Goal: Book appointment/travel/reservation

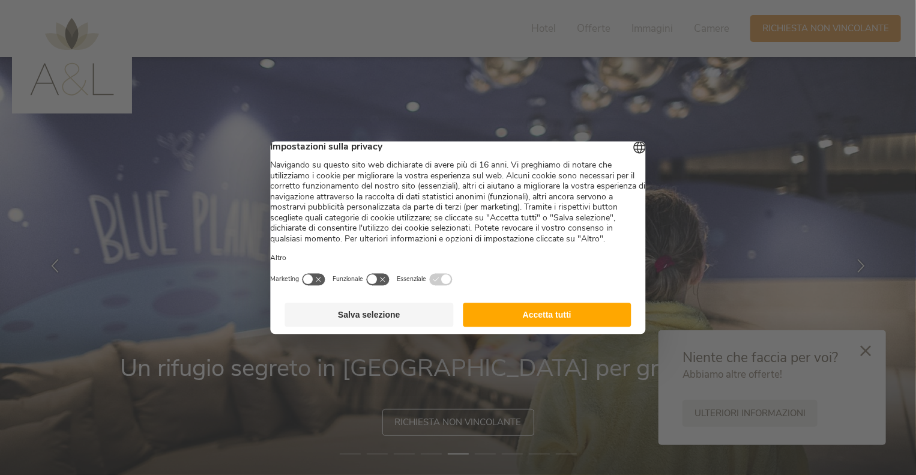
click at [582, 321] on button "Accetta tutti" at bounding box center [547, 315] width 169 height 24
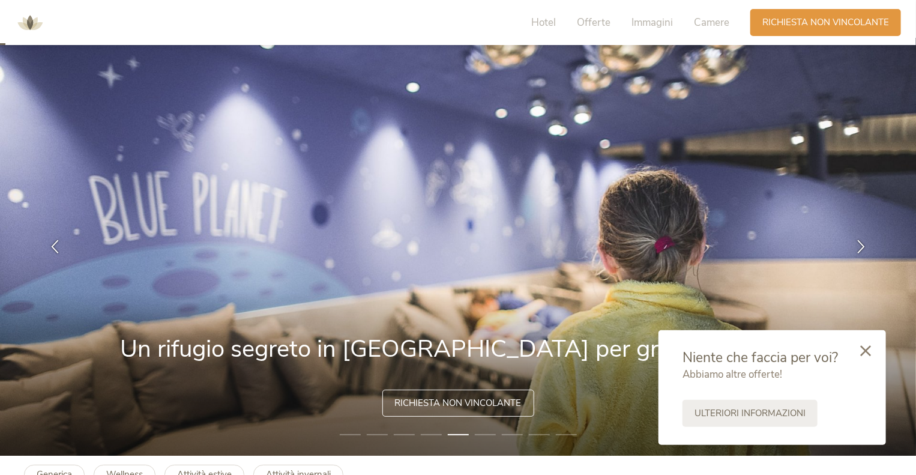
scroll to position [19, 0]
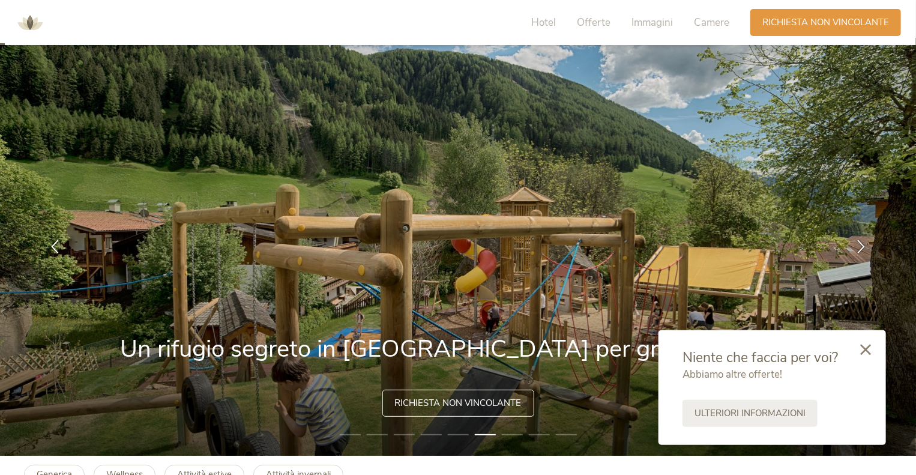
click at [864, 357] on div at bounding box center [865, 350] width 41 height 43
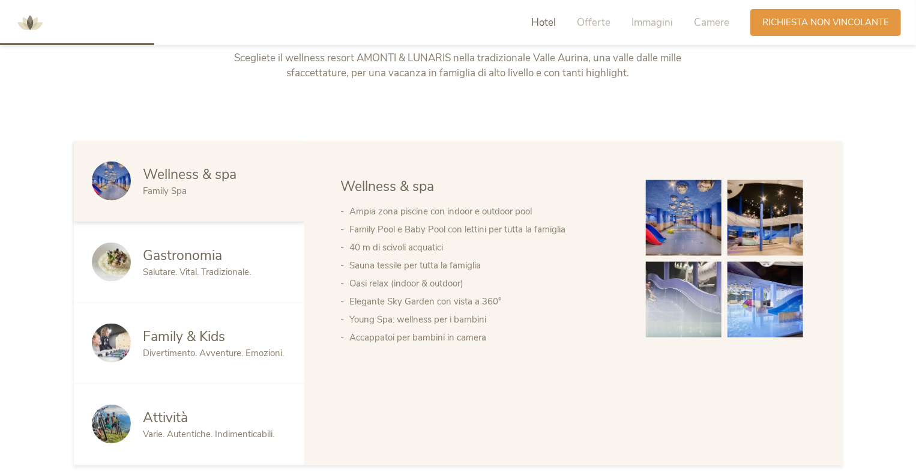
scroll to position [593, 0]
click at [226, 331] on div "Family & Kids" at bounding box center [214, 336] width 143 height 19
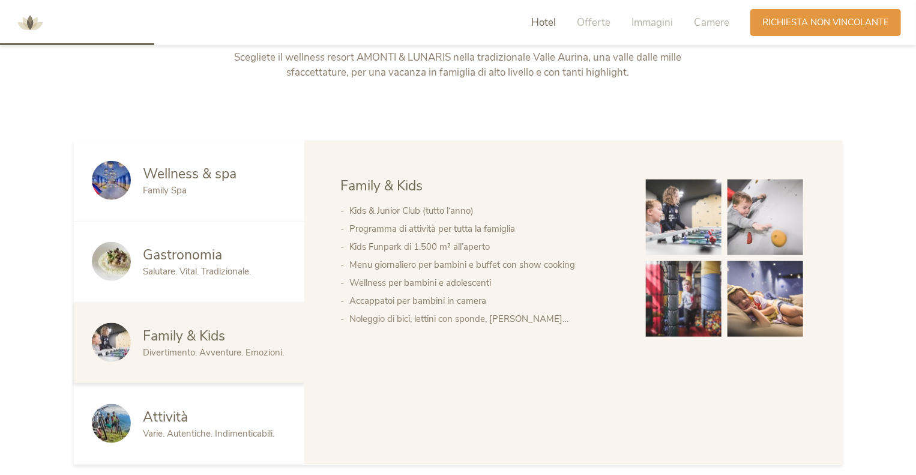
click at [681, 300] on img at bounding box center [684, 299] width 76 height 76
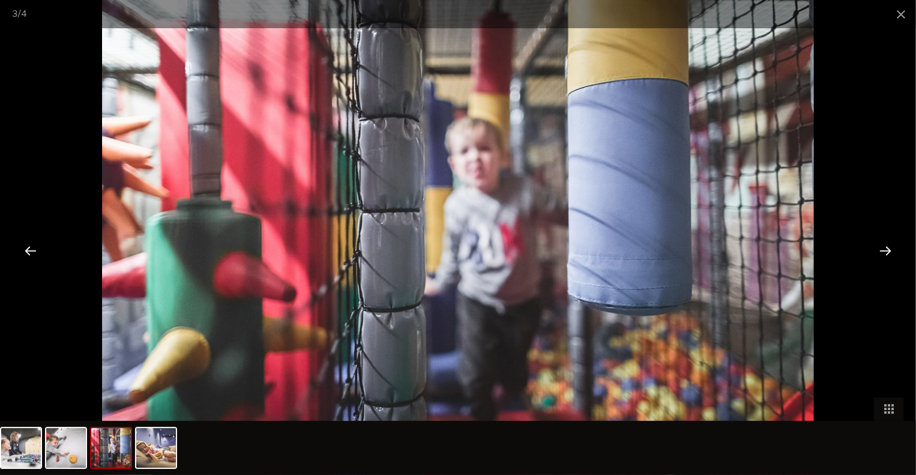
click at [881, 252] on div at bounding box center [885, 250] width 37 height 37
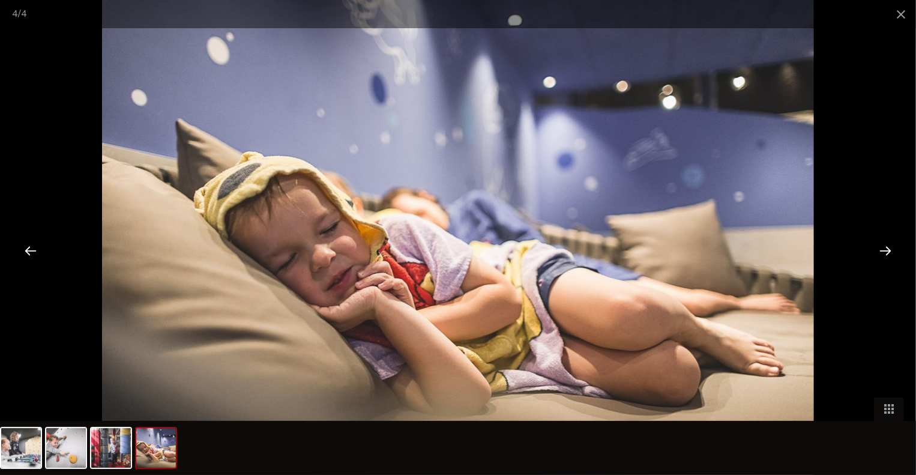
click at [881, 252] on div at bounding box center [885, 250] width 37 height 37
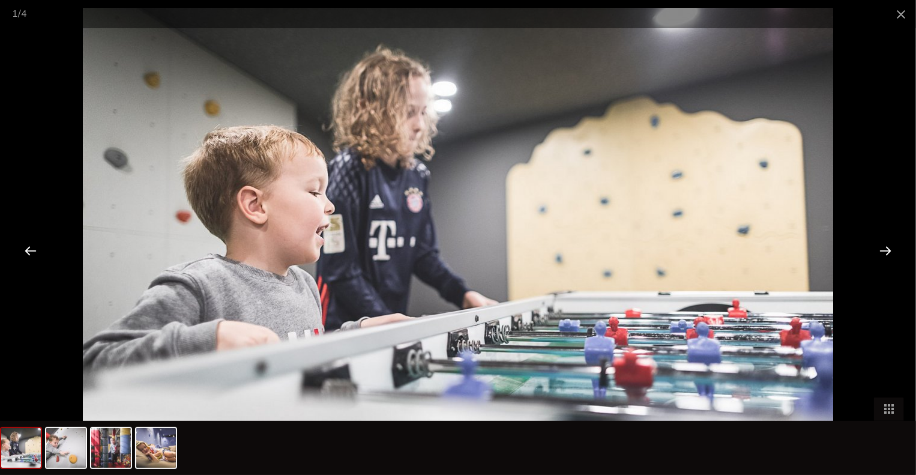
click at [881, 252] on div at bounding box center [885, 250] width 37 height 37
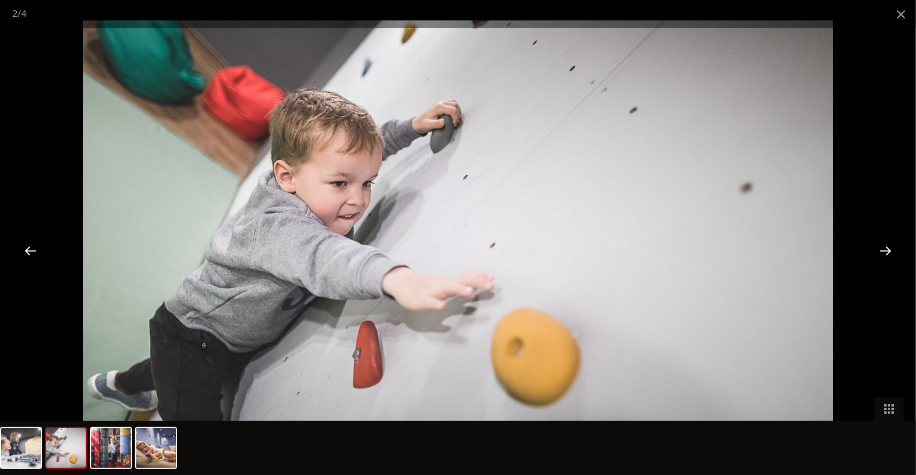
click at [881, 252] on div at bounding box center [885, 250] width 37 height 37
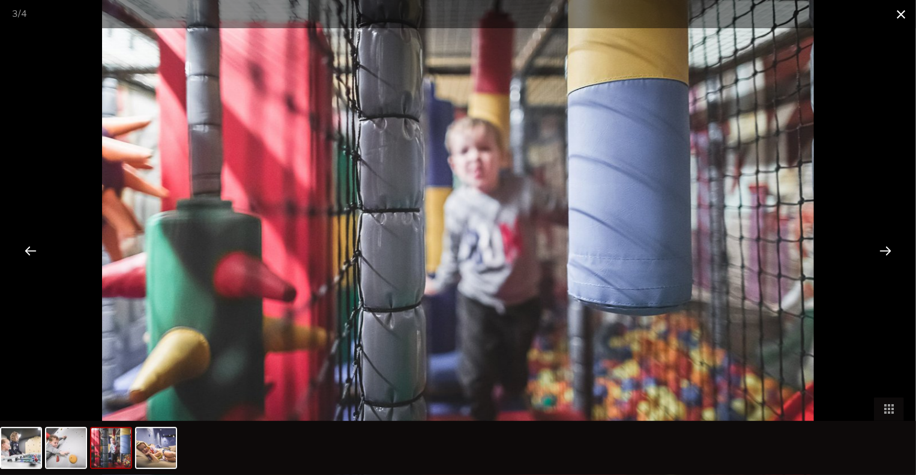
click at [902, 12] on span at bounding box center [901, 14] width 30 height 28
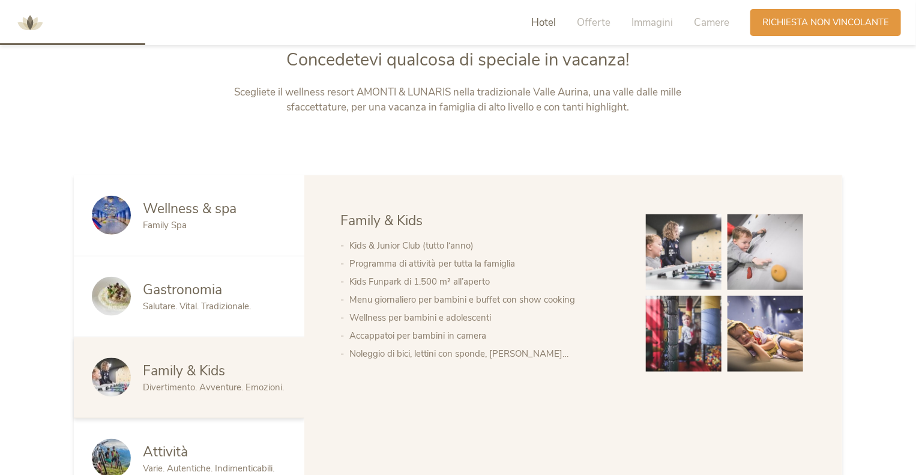
scroll to position [557, 0]
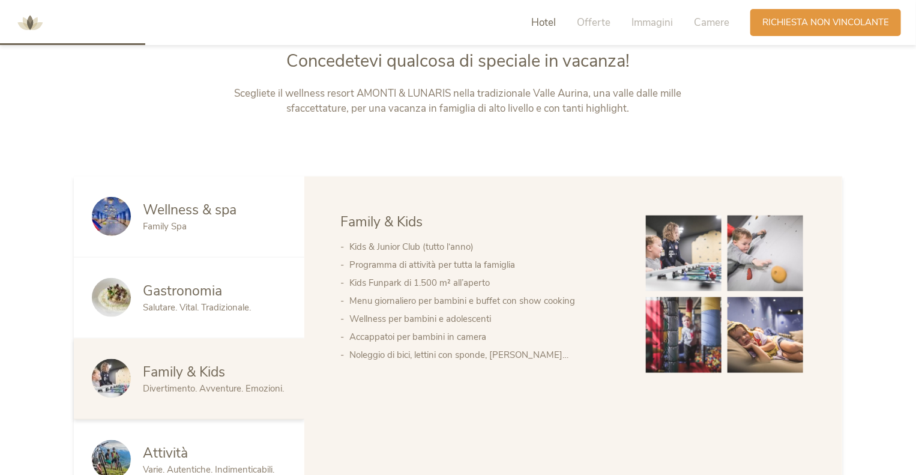
click at [199, 225] on div "Family Spa" at bounding box center [214, 226] width 143 height 13
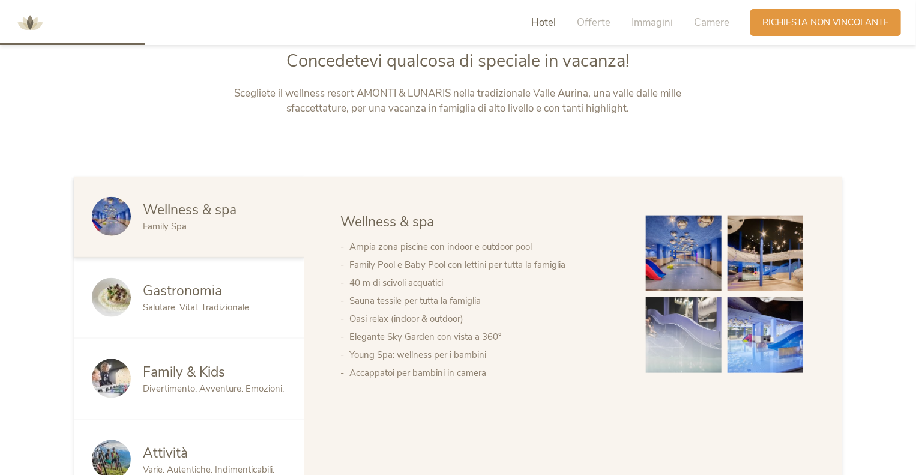
click at [763, 257] on img at bounding box center [765, 253] width 76 height 76
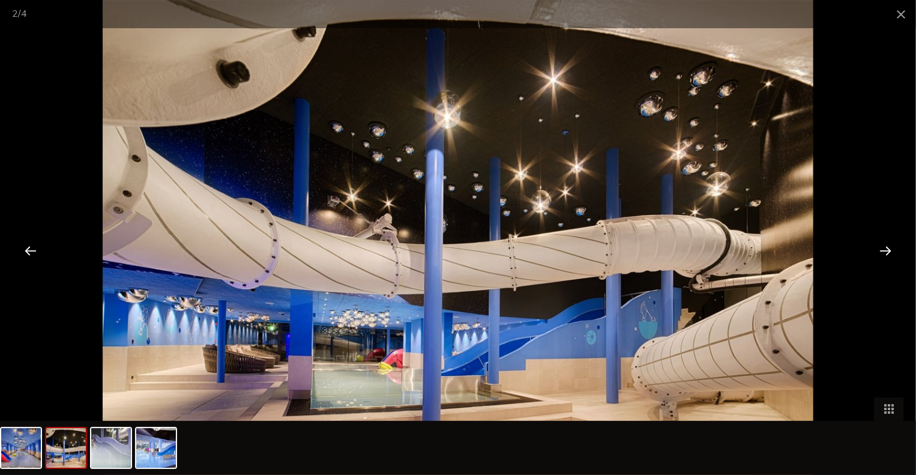
click at [881, 256] on div at bounding box center [885, 250] width 37 height 37
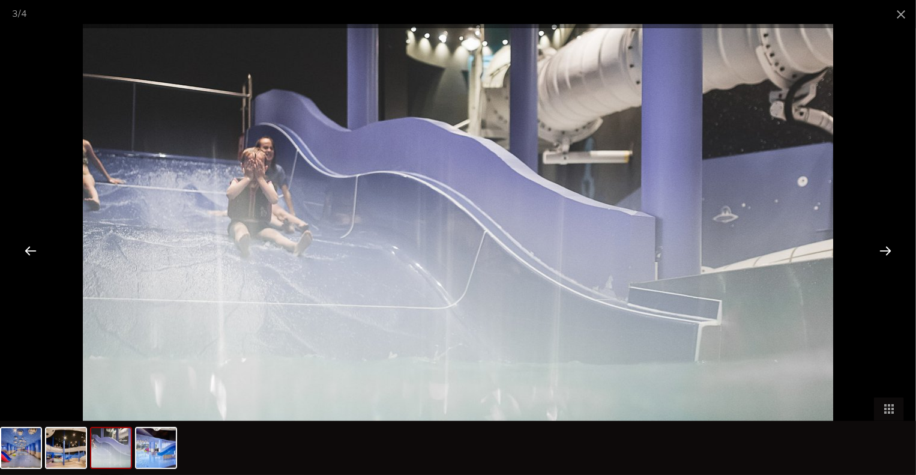
click at [881, 256] on div at bounding box center [885, 250] width 37 height 37
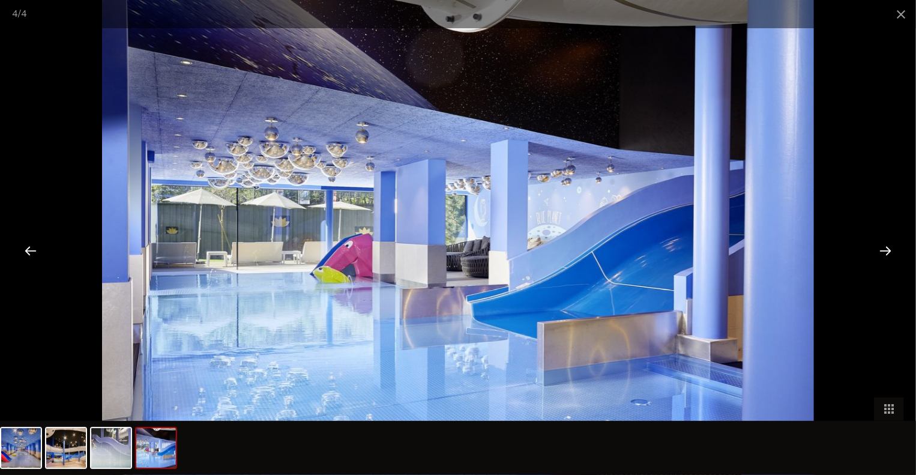
click at [881, 256] on div at bounding box center [885, 250] width 37 height 37
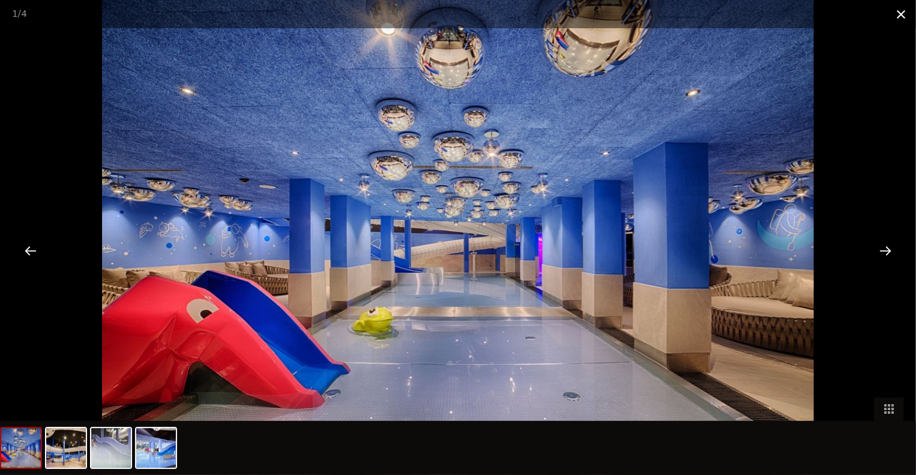
click at [904, 18] on span at bounding box center [901, 14] width 30 height 28
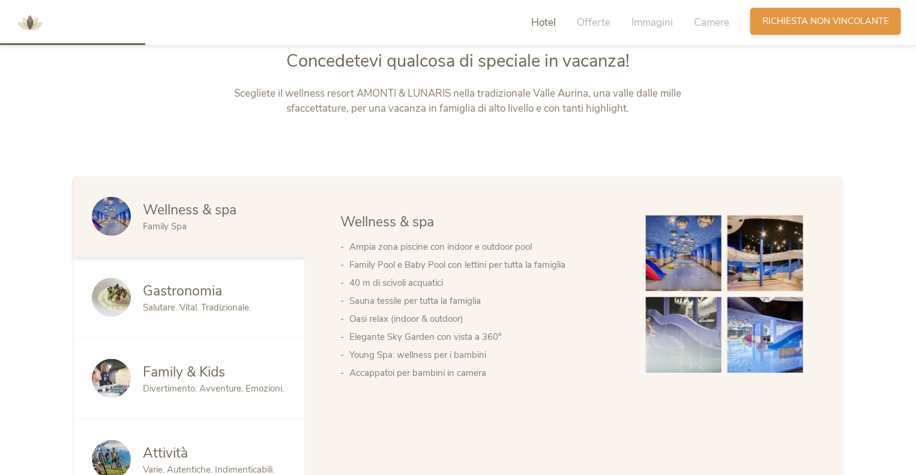
click at [795, 26] on span "Richiesta non vincolante" at bounding box center [825, 21] width 127 height 13
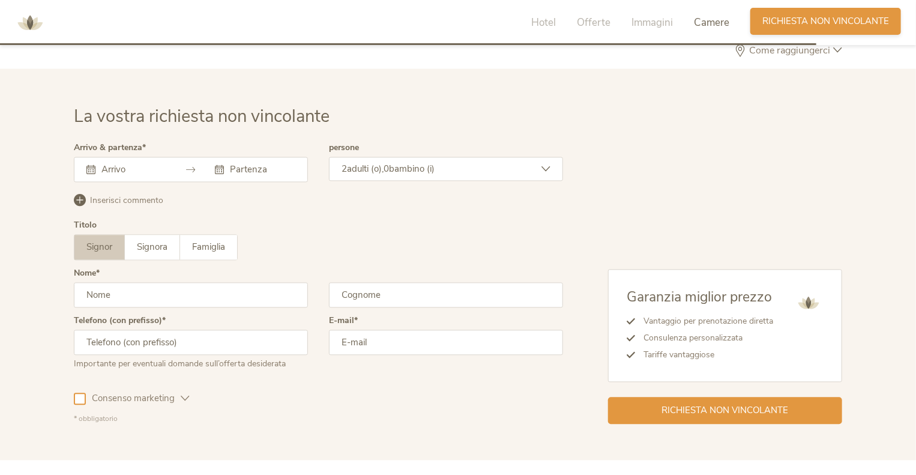
scroll to position [3490, 0]
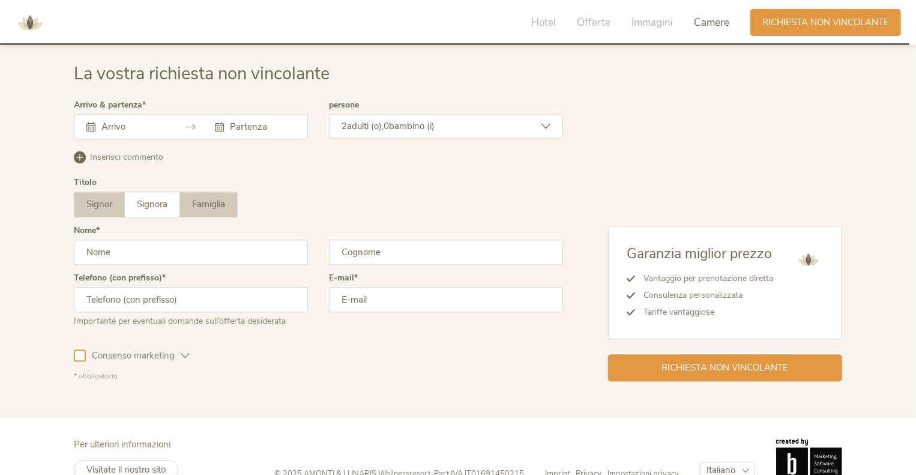
click at [218, 201] on span "Famiglia" at bounding box center [208, 204] width 33 height 12
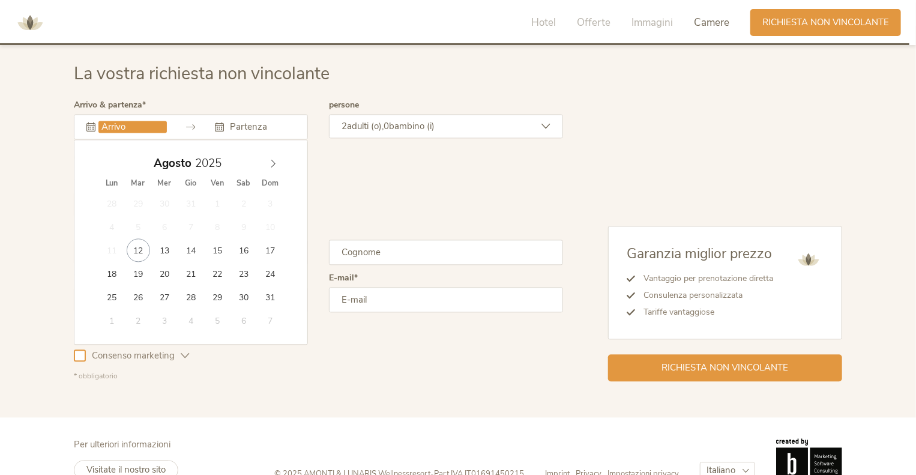
click at [130, 126] on input "text" at bounding box center [132, 127] width 68 height 12
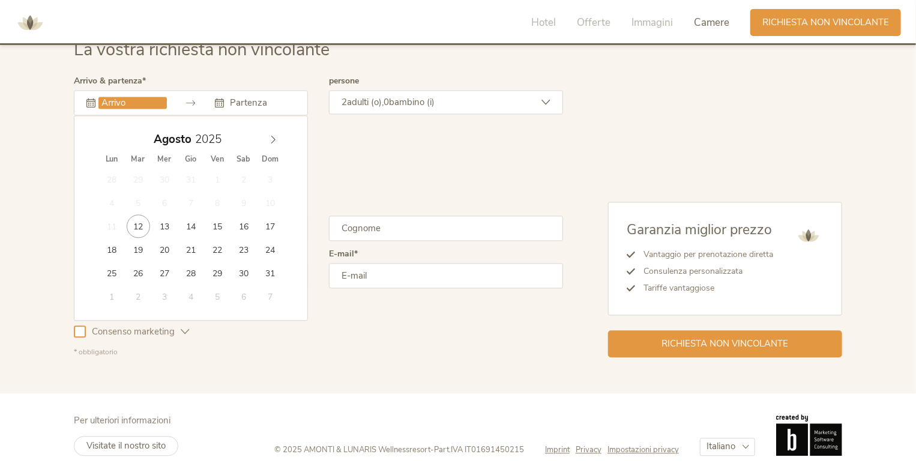
click at [480, 388] on div "La vostra richiesta non vincolante Arrivo & partenza [DATE] Lun Mar Mer Gio Ven…" at bounding box center [458, 197] width 916 height 391
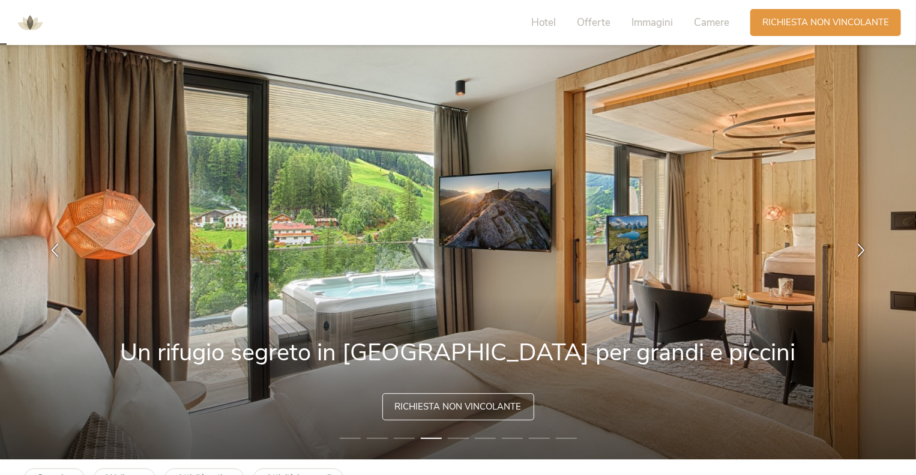
scroll to position [0, 0]
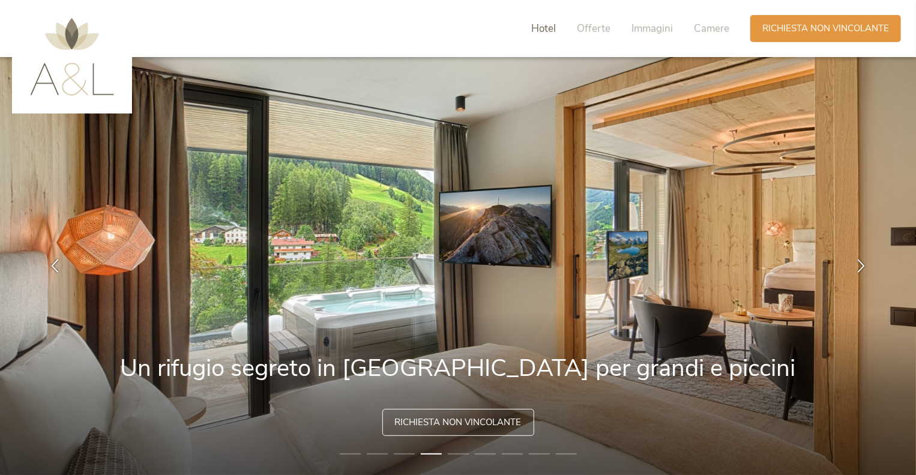
click at [553, 27] on span "Hotel" at bounding box center [543, 29] width 25 height 14
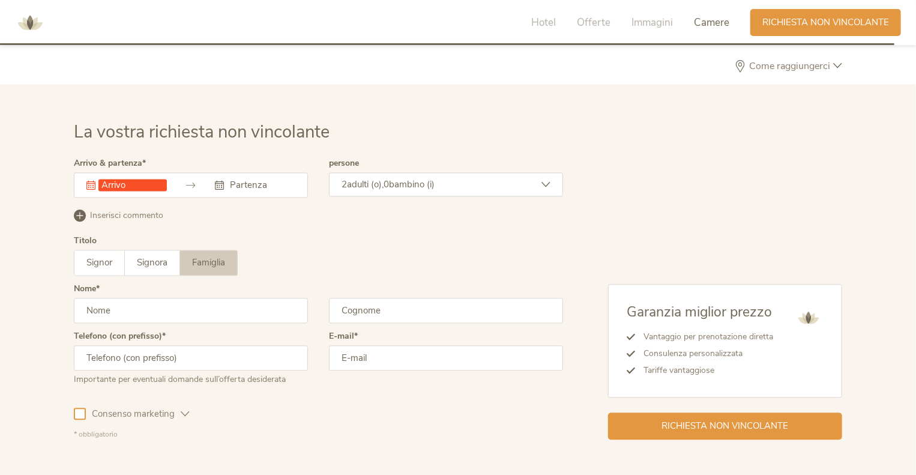
scroll to position [3514, 0]
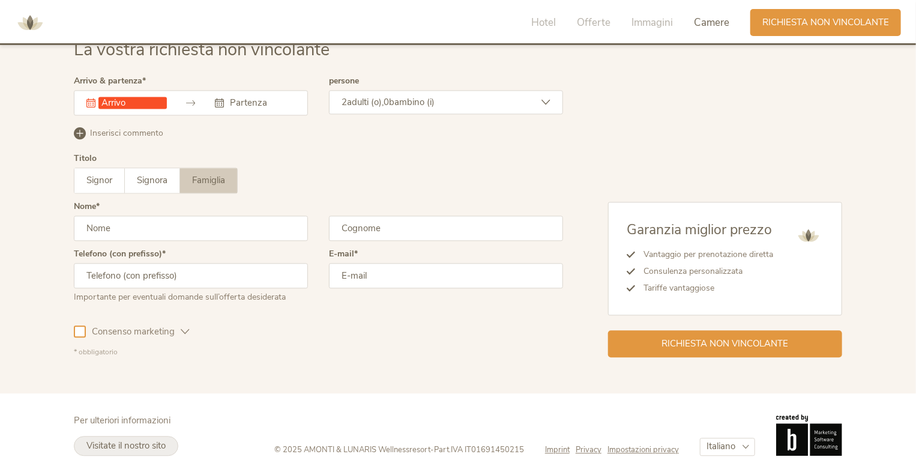
click at [144, 442] on span "Visitate il nostro sito" at bounding box center [125, 445] width 79 height 12
